Goal: Task Accomplishment & Management: Manage account settings

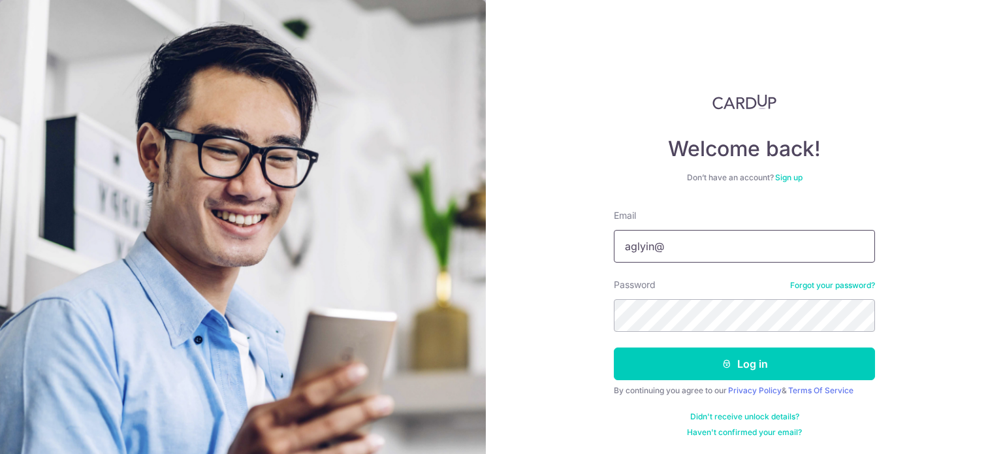
click at [695, 250] on input "aglyin@" at bounding box center [744, 246] width 261 height 33
type input "[EMAIL_ADDRESS][DOMAIN_NAME]"
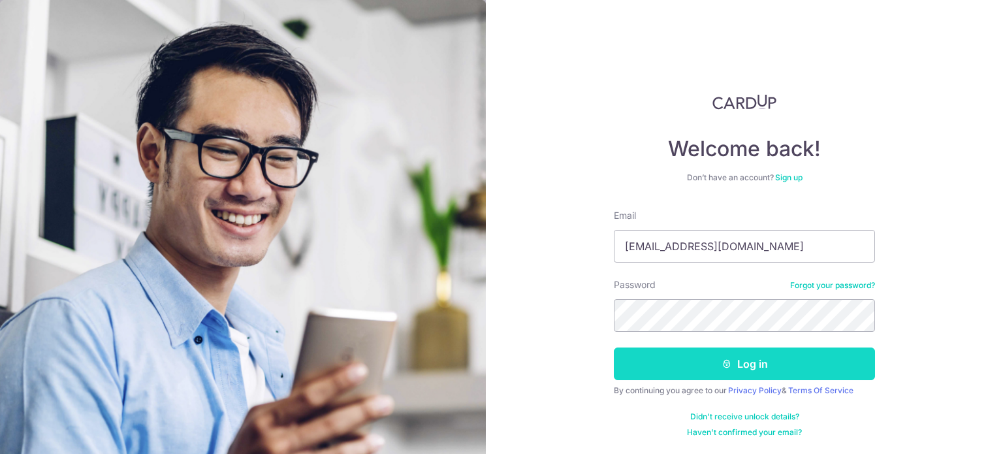
click at [741, 363] on button "Log in" at bounding box center [744, 363] width 261 height 33
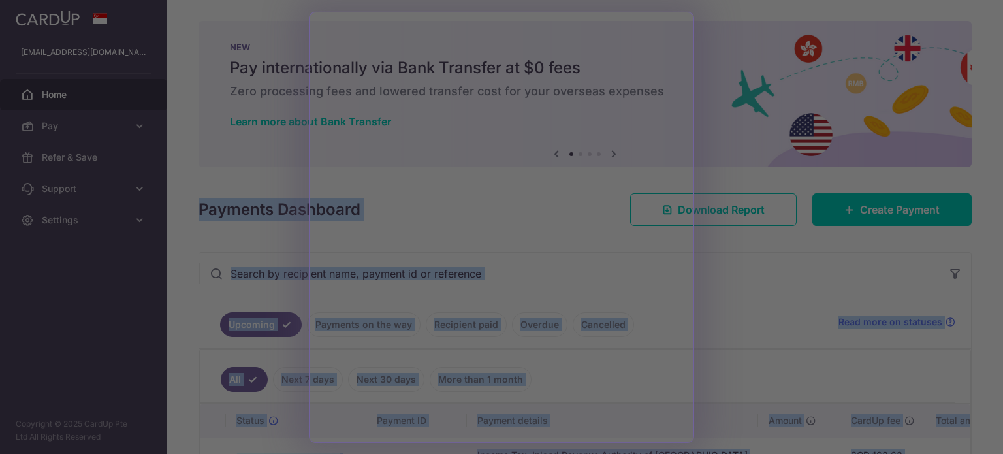
drag, startPoint x: 996, startPoint y: 113, endPoint x: 1006, endPoint y: 124, distance: 14.8
click at [1003, 124] on html "[EMAIL_ADDRESS][DOMAIN_NAME] Home Pay Payments Recipients Cards Refer & Save Su…" at bounding box center [501, 227] width 1003 height 454
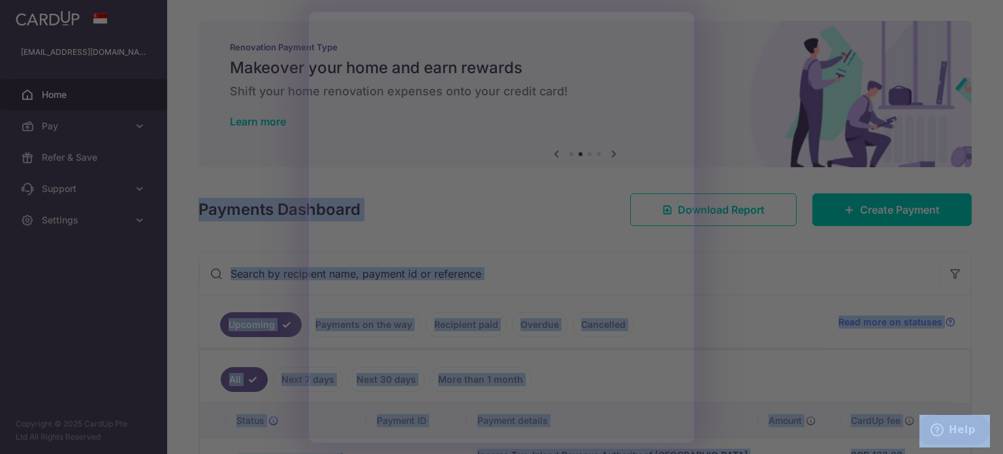
click at [733, 358] on div at bounding box center [506, 229] width 1013 height 458
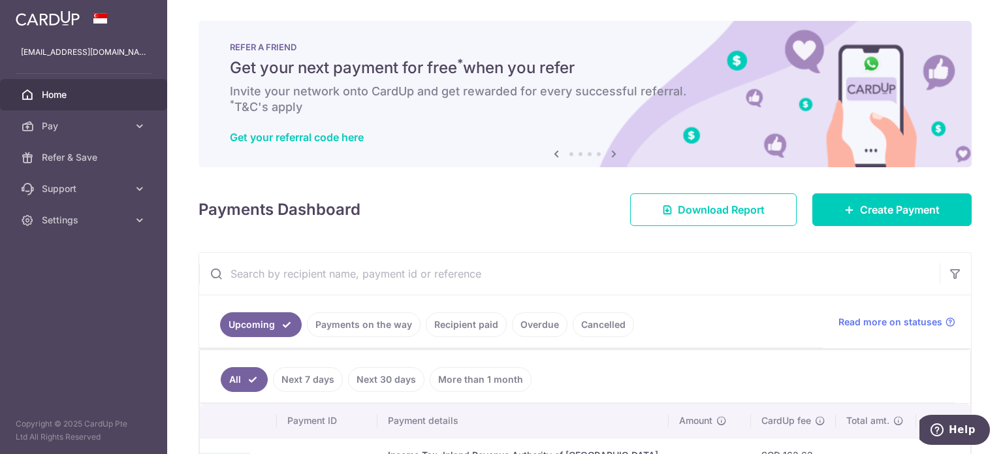
click at [88, 94] on span "Home" at bounding box center [85, 94] width 86 height 13
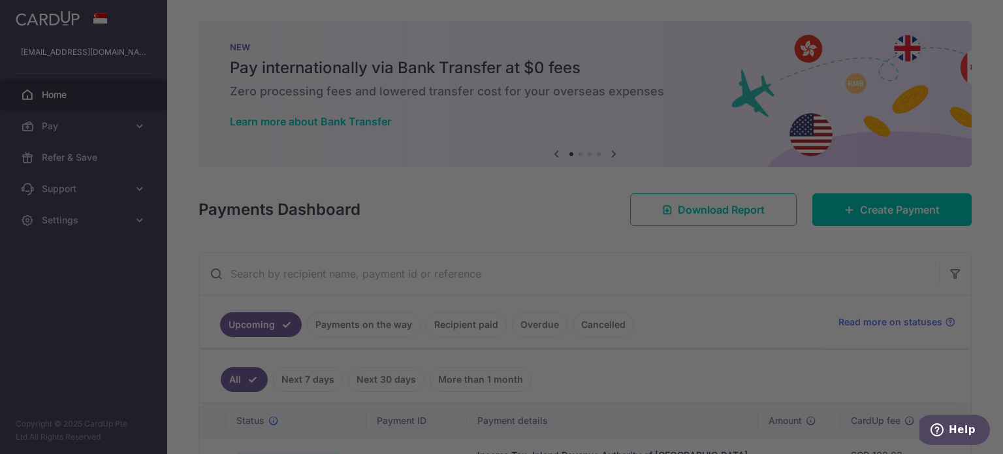
click at [52, 230] on div at bounding box center [506, 229] width 1013 height 458
click at [138, 214] on div at bounding box center [506, 229] width 1013 height 458
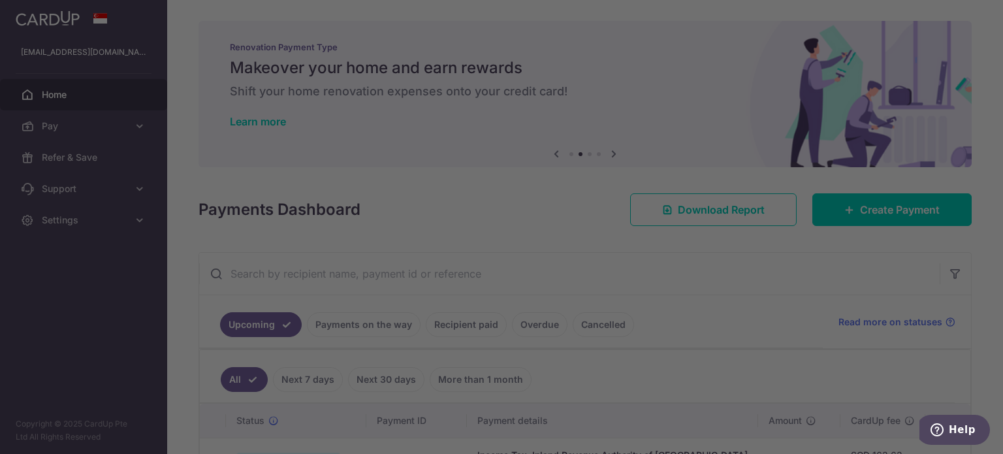
click at [112, 239] on div at bounding box center [506, 229] width 1013 height 458
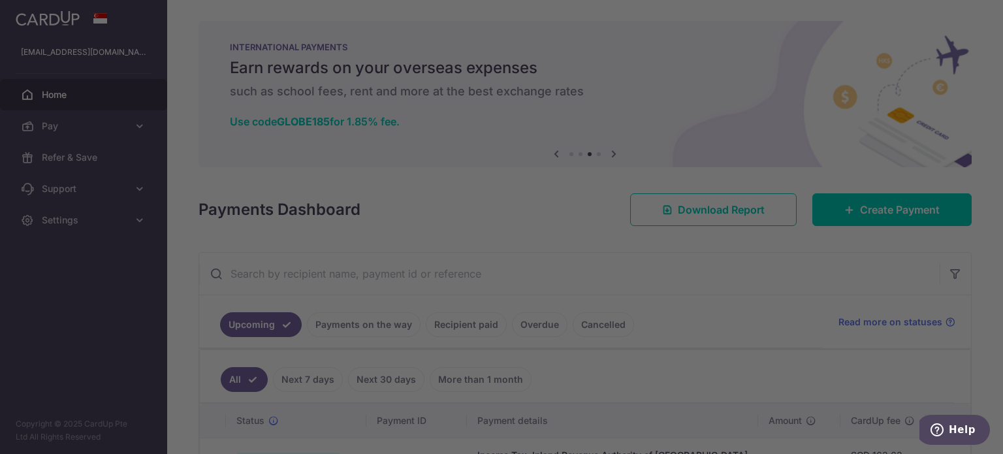
click at [669, 362] on div at bounding box center [506, 229] width 1013 height 458
click at [721, 353] on div at bounding box center [506, 229] width 1013 height 458
click at [673, 101] on div at bounding box center [506, 229] width 1013 height 458
click at [767, 156] on div at bounding box center [506, 229] width 1013 height 458
click at [264, 163] on div at bounding box center [506, 229] width 1013 height 458
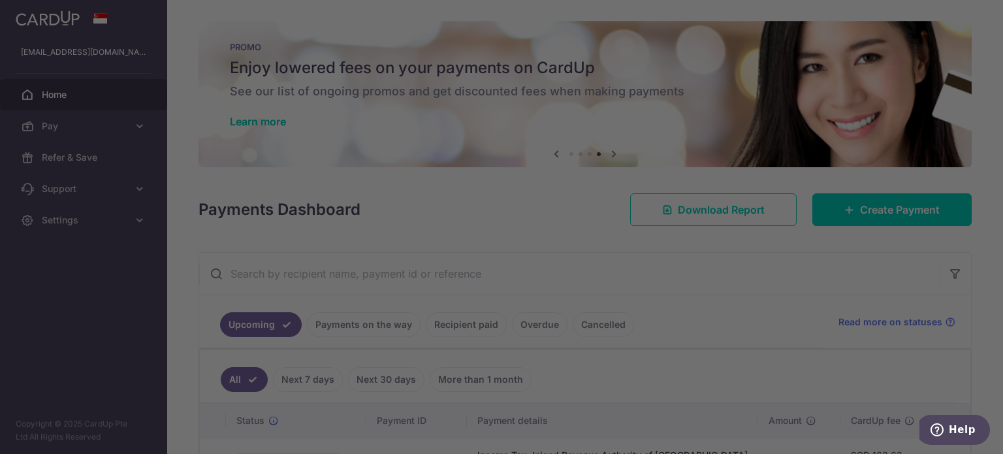
click at [737, 141] on div at bounding box center [506, 229] width 1013 height 458
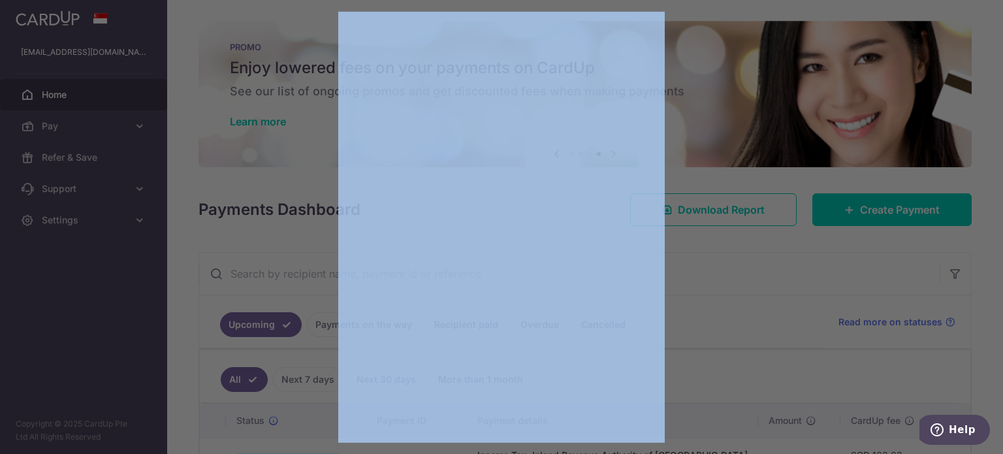
click at [737, 141] on div at bounding box center [506, 229] width 1013 height 458
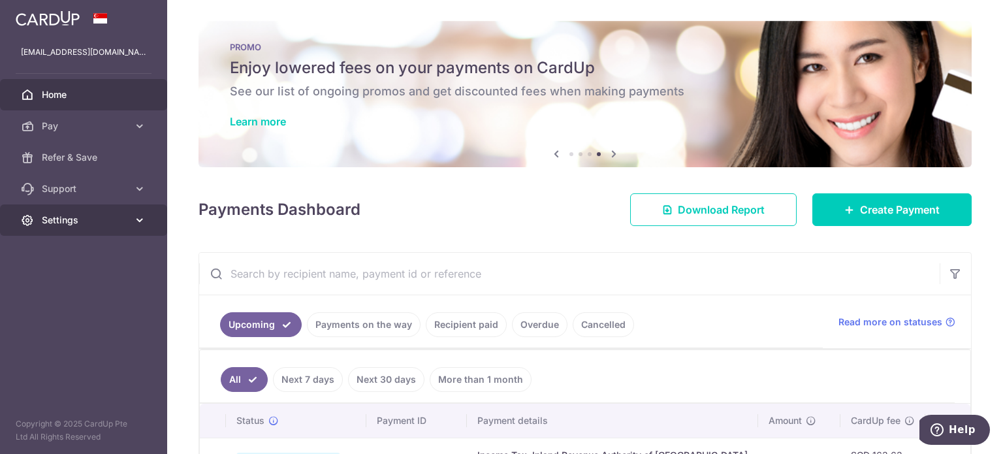
click at [135, 221] on icon at bounding box center [139, 220] width 13 height 13
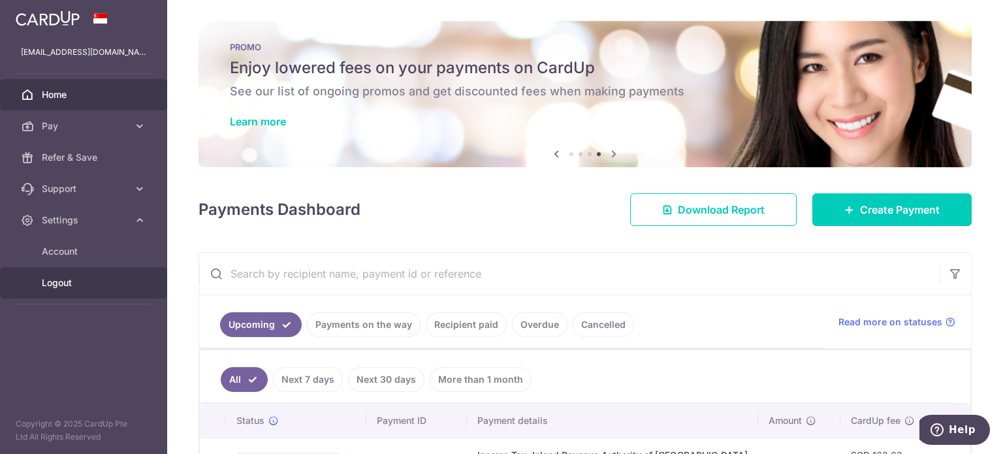
click at [73, 282] on span "Logout" at bounding box center [85, 282] width 86 height 13
